Goal: Information Seeking & Learning: Find specific fact

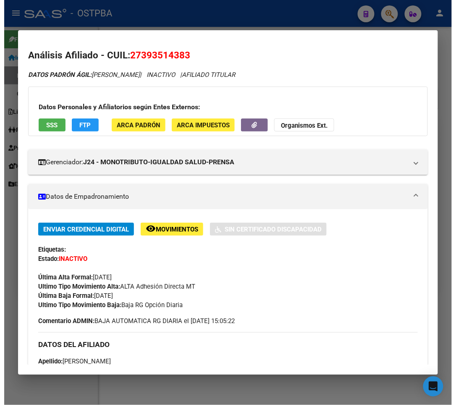
scroll to position [168, 0]
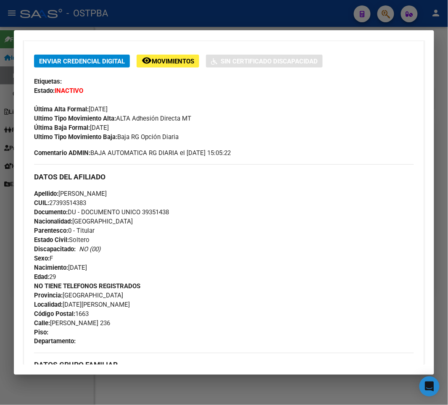
click at [195, 18] on div at bounding box center [224, 202] width 448 height 405
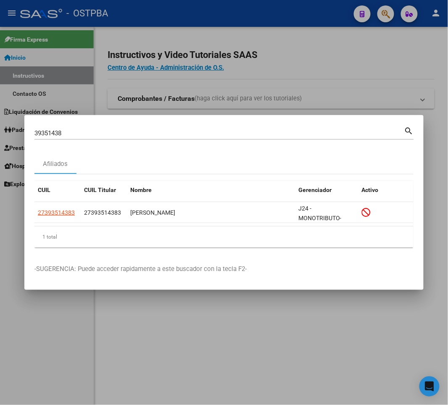
click at [48, 133] on input "39351438" at bounding box center [219, 133] width 370 height 8
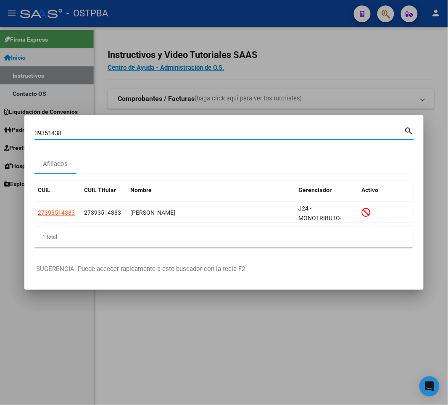
click at [48, 133] on input "39351438" at bounding box center [219, 133] width 370 height 8
paste input "274181031"
type input "27418103138"
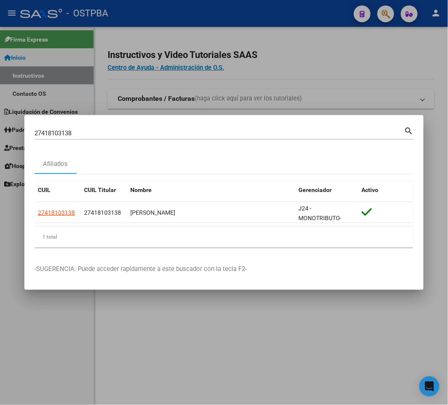
click at [100, 99] on div at bounding box center [224, 202] width 448 height 405
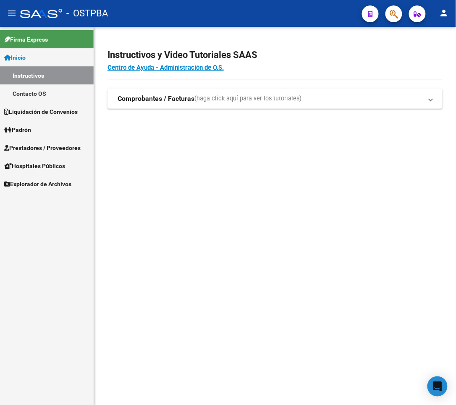
click at [31, 130] on span "Padrón" at bounding box center [17, 129] width 27 height 9
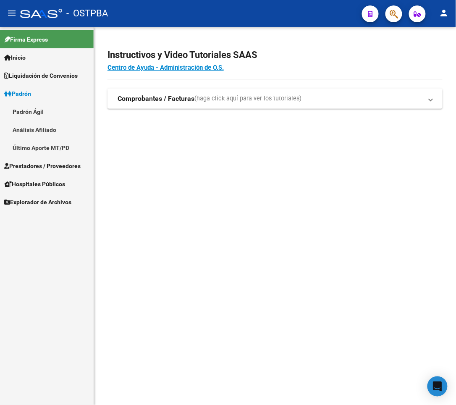
click at [24, 108] on link "Padrón Ágil" at bounding box center [47, 112] width 94 height 18
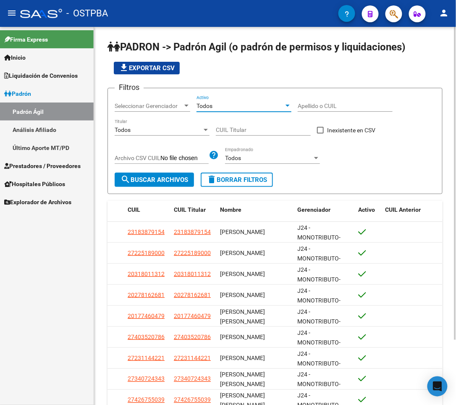
click at [239, 105] on div "Todos" at bounding box center [240, 106] width 87 height 7
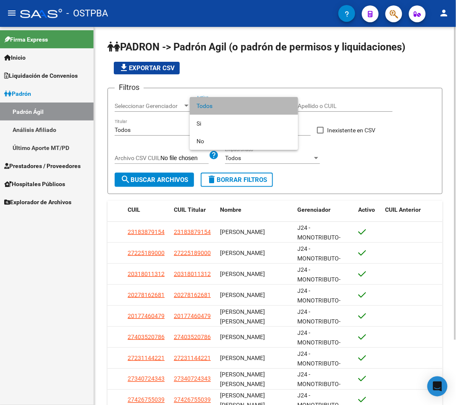
click at [239, 105] on span "Todos" at bounding box center [244, 106] width 95 height 18
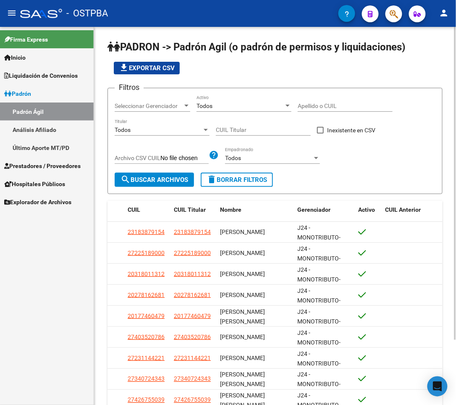
click at [179, 125] on div "Todos Titular" at bounding box center [162, 127] width 95 height 17
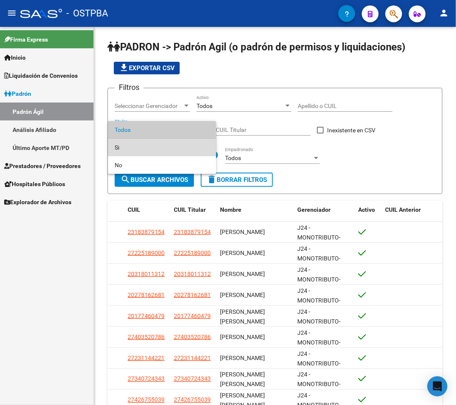
click at [164, 144] on span "Si" at bounding box center [162, 148] width 95 height 18
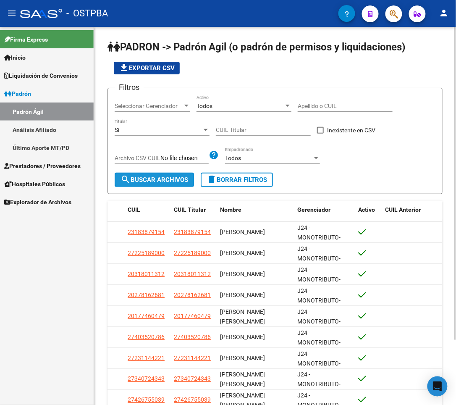
click at [162, 185] on button "search Buscar Archivos" at bounding box center [154, 180] width 79 height 14
click at [153, 66] on span "file_download Exportar CSV" at bounding box center [147, 68] width 56 height 8
click at [404, 160] on div "Filtros Seleccionar Gerenciador Seleccionar Gerenciador Todos Activo Apellido o…" at bounding box center [275, 134] width 321 height 78
click at [57, 278] on div "Firma Express Inicio Instructivos Contacto OS Liquidación de Convenios Gastos -…" at bounding box center [47, 216] width 94 height 378
click at [410, 140] on div "Filtros Seleccionar Gerenciador Seleccionar Gerenciador Todos Activo Apellido o…" at bounding box center [275, 134] width 321 height 78
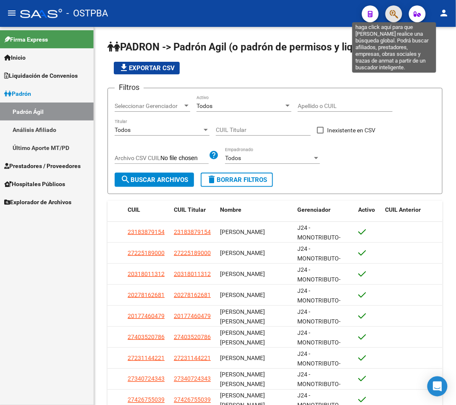
click at [395, 9] on icon "button" at bounding box center [394, 14] width 8 height 10
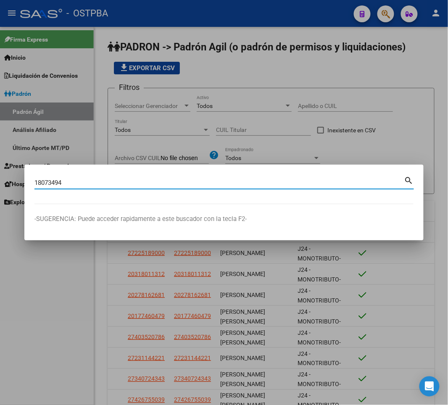
click at [49, 181] on input "18073494" at bounding box center [219, 183] width 370 height 8
click at [86, 178] on div "18073494 Buscar (apellido, dni, [PERSON_NAME], [PERSON_NAME], cuit, obra social)" at bounding box center [219, 182] width 370 height 13
click at [34, 182] on input "18073494" at bounding box center [219, 183] width 370 height 8
click at [40, 186] on input "20180734946" at bounding box center [219, 183] width 370 height 8
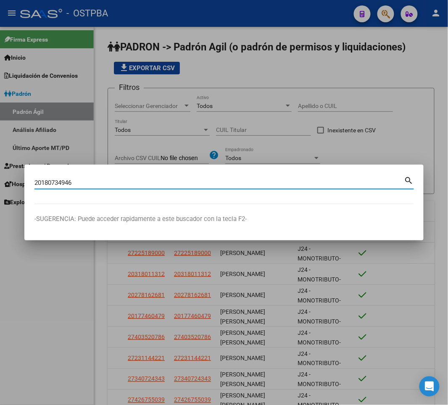
click at [40, 186] on input "20180734946" at bounding box center [219, 183] width 370 height 8
paste input "42657317"
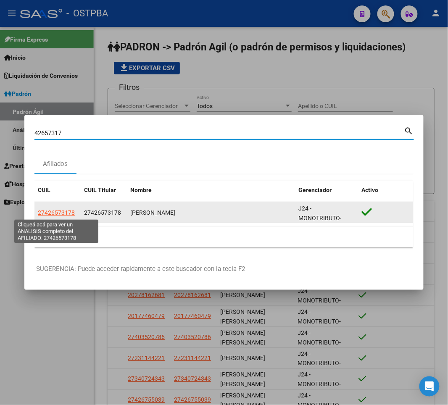
click at [67, 212] on span "27426573178" at bounding box center [56, 212] width 37 height 7
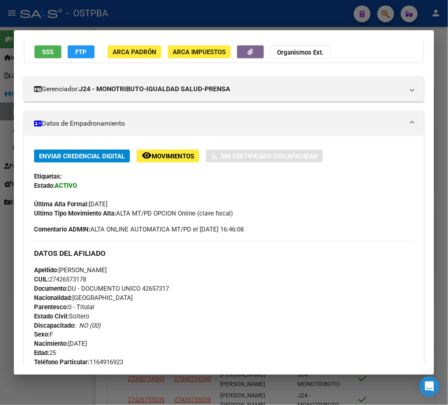
scroll to position [56, 0]
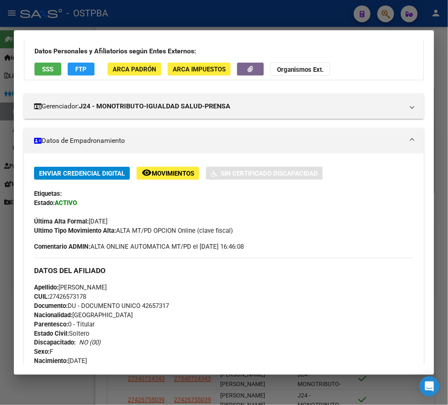
click at [107, 289] on span "Apellido: [PERSON_NAME]" at bounding box center [70, 288] width 73 height 8
drag, startPoint x: 91, startPoint y: 287, endPoint x: 160, endPoint y: 287, distance: 69.3
click at [160, 287] on div "Apellido: [PERSON_NAME]: 27426573178 Documento: DU - DOCUMENTO UNICO 42657317 N…" at bounding box center [224, 329] width 380 height 92
copy span "[PERSON_NAME]"
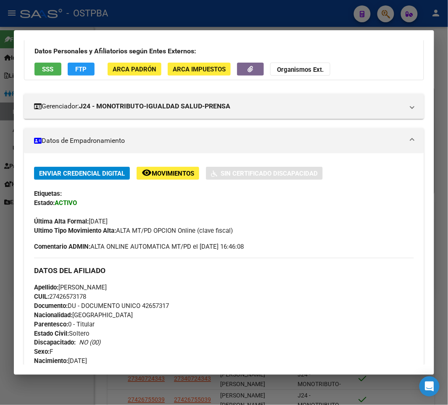
click at [69, 286] on span "Apellido: [PERSON_NAME]" at bounding box center [70, 288] width 73 height 8
copy span "[PERSON_NAME]"
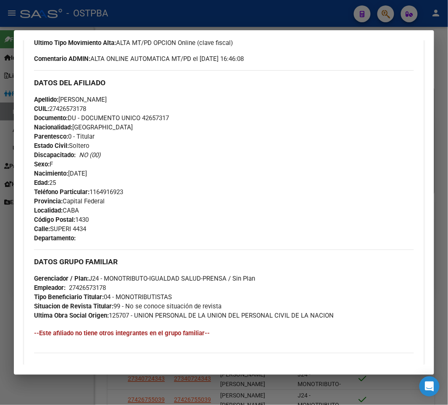
scroll to position [224, 0]
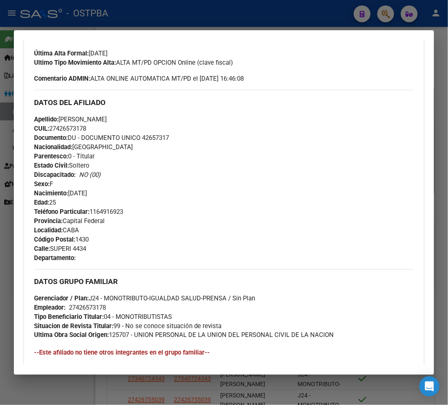
click at [150, 185] on div "Apellido: [PERSON_NAME]: 27426573178 Documento: DU - DOCUMENTO UNICO 42657317 N…" at bounding box center [224, 161] width 380 height 92
click at [81, 192] on span "Nacimiento: [DEMOGRAPHIC_DATA]" at bounding box center [60, 193] width 53 height 8
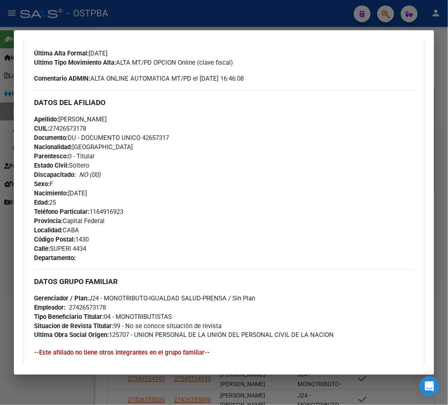
drag, startPoint x: 71, startPoint y: 194, endPoint x: 115, endPoint y: 197, distance: 44.2
click at [115, 197] on div "Apellido: [PERSON_NAME]: 27426573178 Documento: DU - DOCUMENTO UNICO 42657317 N…" at bounding box center [224, 161] width 380 height 92
copy span "[DATE]"
drag, startPoint x: 58, startPoint y: 125, endPoint x: 86, endPoint y: 127, distance: 28.2
click at [86, 127] on span "CUIL: 27426573178" at bounding box center [60, 129] width 52 height 8
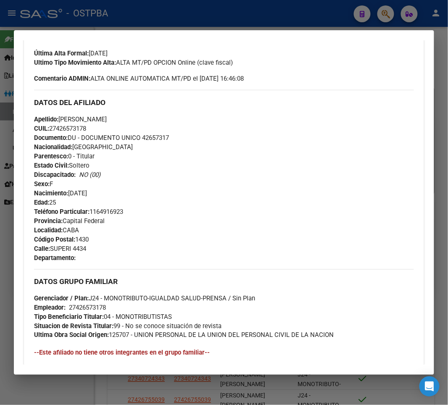
copy span "42657317"
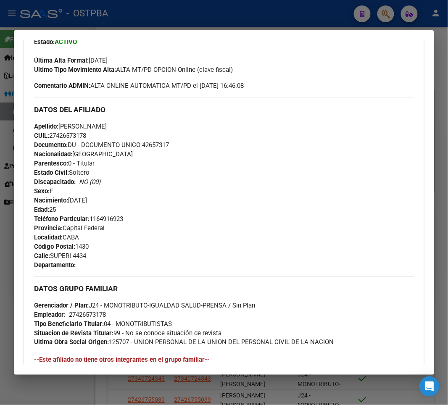
scroll to position [168, 0]
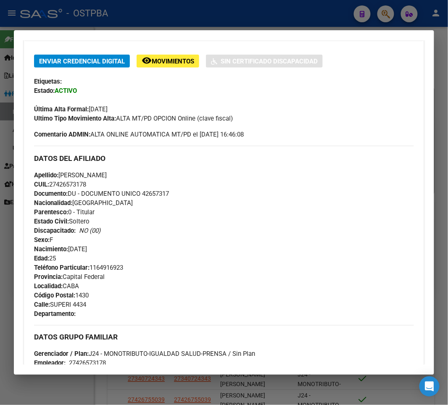
click at [58, 306] on span "Calle: SUPERI 4434" at bounding box center [60, 305] width 52 height 8
copy span "SUPERI"
click at [78, 304] on span "Calle: SUPERI 4434" at bounding box center [60, 305] width 52 height 8
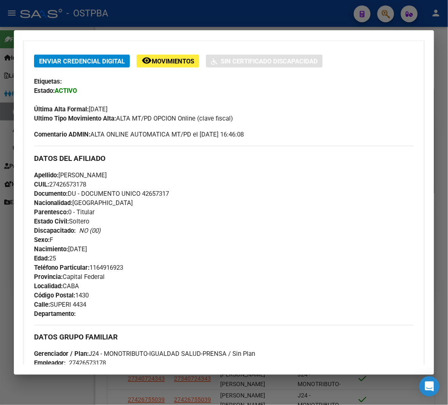
copy span "4434"
click at [103, 268] on span "Teléfono Particular: [PHONE_NUMBER]" at bounding box center [78, 268] width 89 height 8
copy span "1164916923"
click at [291, 19] on div at bounding box center [224, 202] width 448 height 405
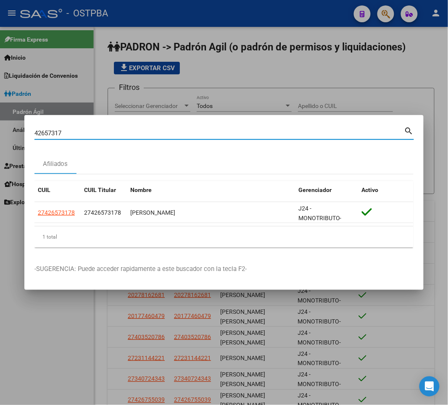
drag, startPoint x: 104, startPoint y: 134, endPoint x: -124, endPoint y: 123, distance: 228.0
click at [0, 123] on html "menu - OSTPBA person Firma Express Inicio Instructivos Contacto OS Liquidación …" at bounding box center [224, 202] width 448 height 405
paste input "[PERSON_NAME]"
type input "[PERSON_NAME]"
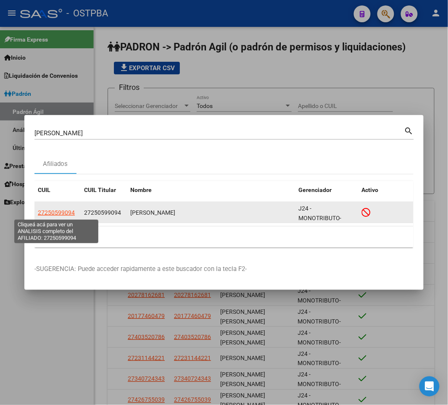
click at [59, 213] on span "27250599094" at bounding box center [56, 212] width 37 height 7
type textarea "27250599094"
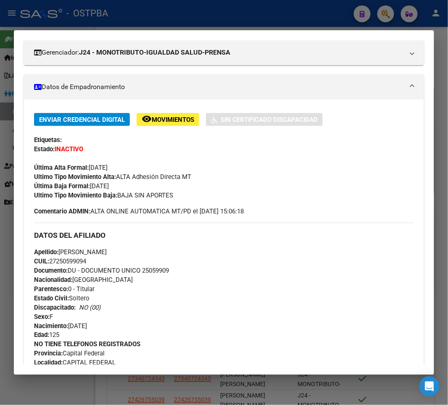
scroll to position [112, 0]
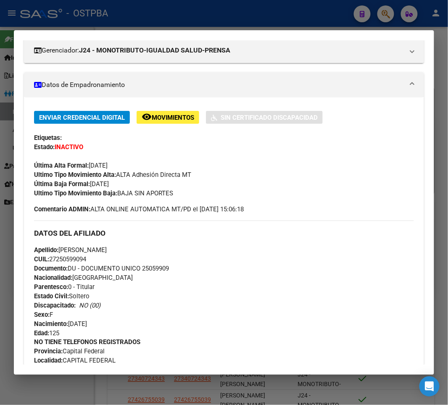
click at [71, 258] on span "CUIL: 27250599094" at bounding box center [60, 259] width 52 height 8
copy span "27250599094"
click at [166, 16] on div at bounding box center [224, 202] width 448 height 405
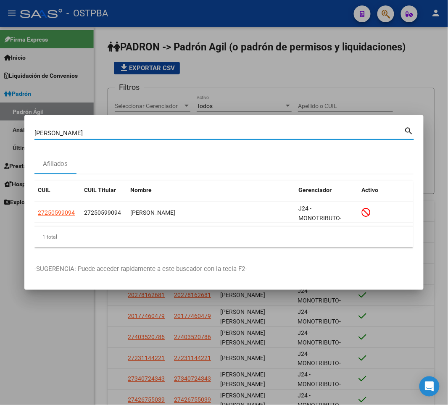
drag, startPoint x: 93, startPoint y: 133, endPoint x: -26, endPoint y: 128, distance: 119.0
click at [0, 128] on html "menu - OSTPBA person Firma Express Inicio Instructivos Contacto OS Liquidación …" at bounding box center [224, 202] width 448 height 405
paste input "20345518712"
type input "20345518712"
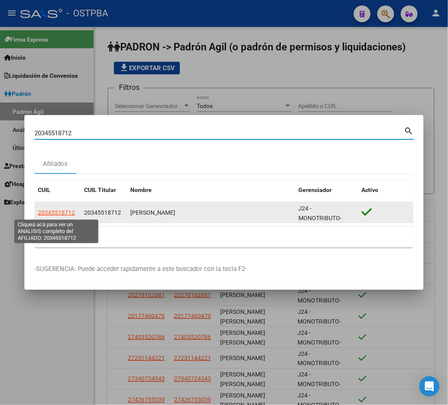
click at [48, 216] on span "20345518712" at bounding box center [56, 212] width 37 height 7
type textarea "20345518712"
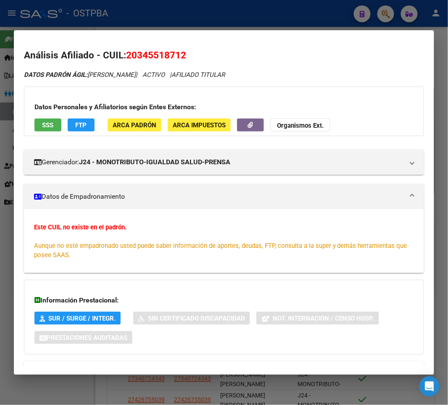
scroll to position [36, 0]
